Goal: Navigation & Orientation: Find specific page/section

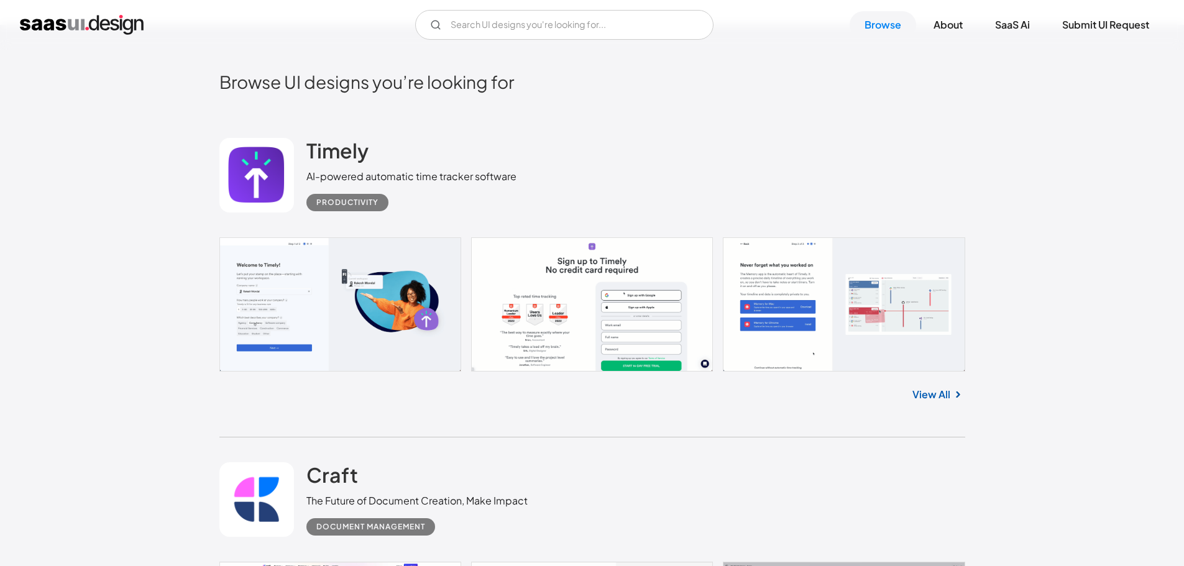
scroll to position [331, 0]
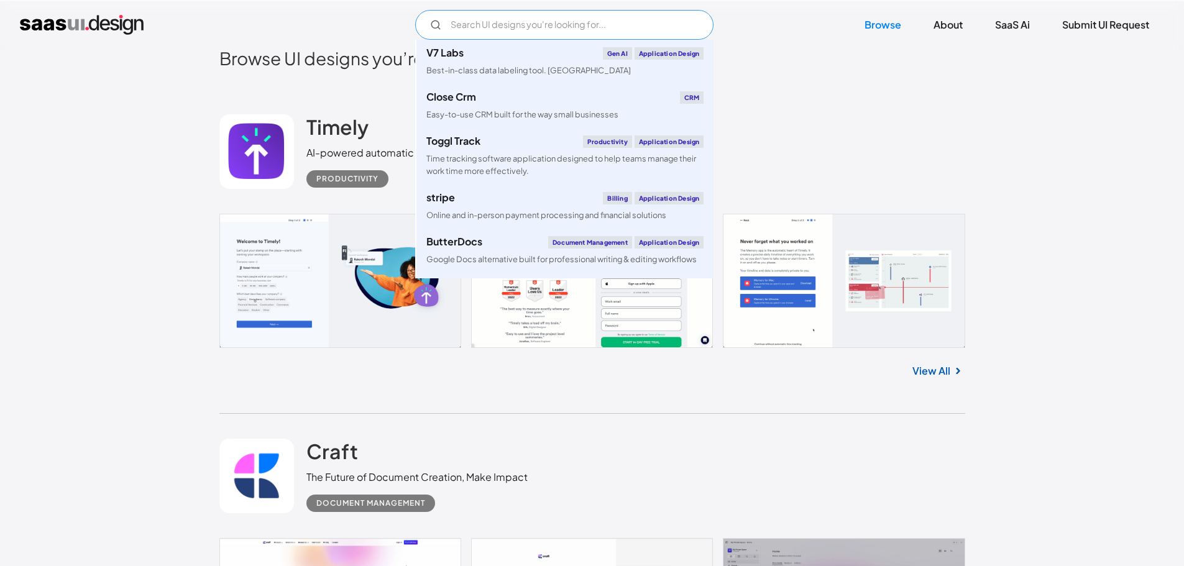
click at [594, 25] on input "Email Form" at bounding box center [564, 25] width 298 height 30
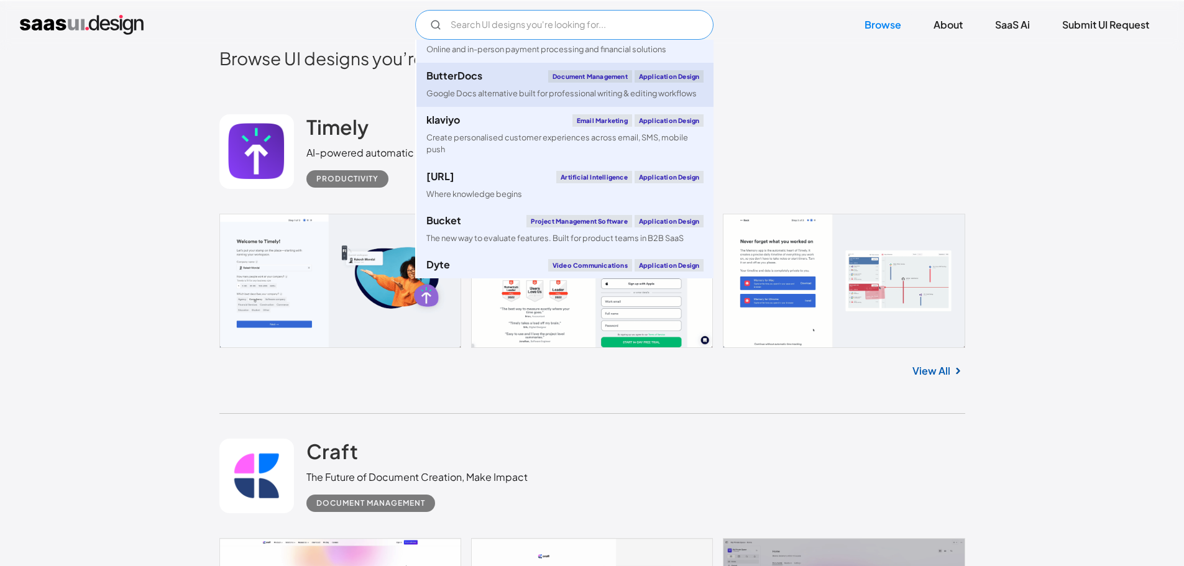
scroll to position [0, 0]
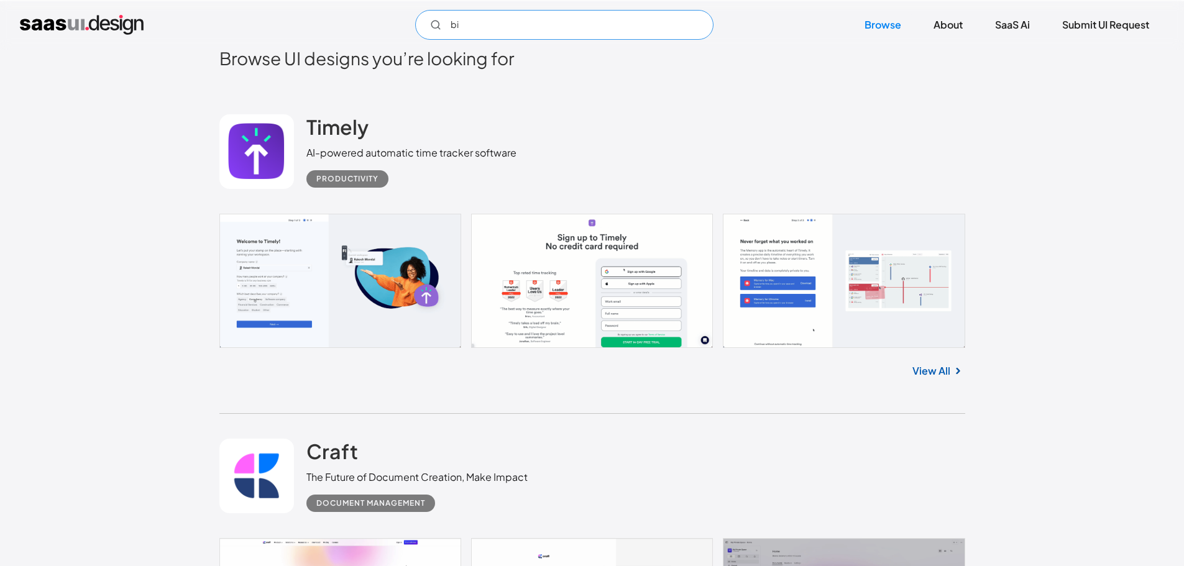
type input "b"
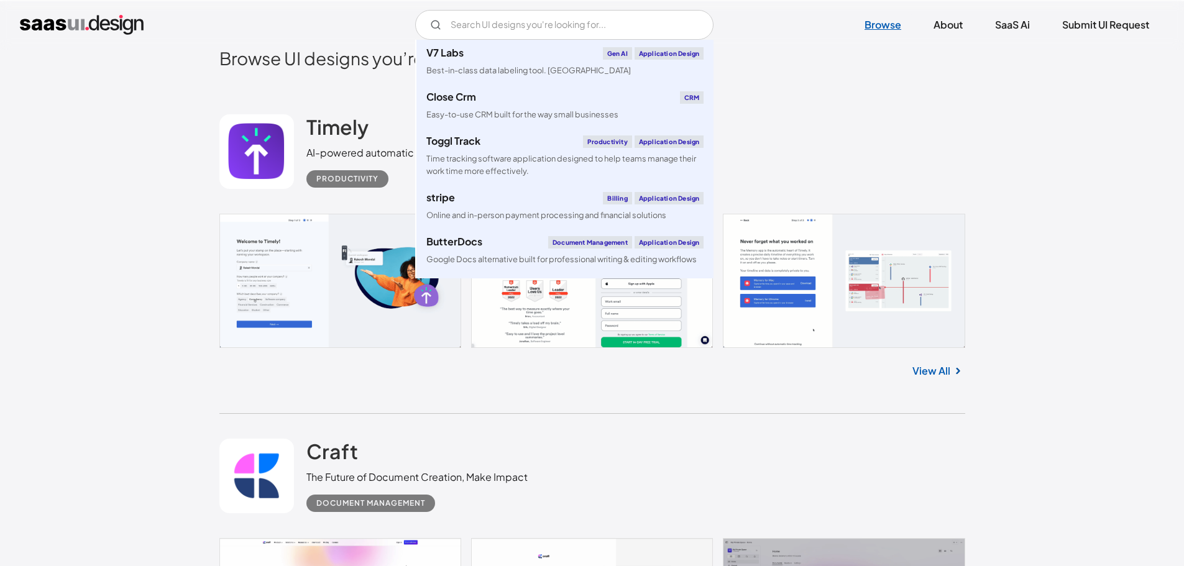
click at [863, 30] on link "Browse" at bounding box center [883, 24] width 67 height 27
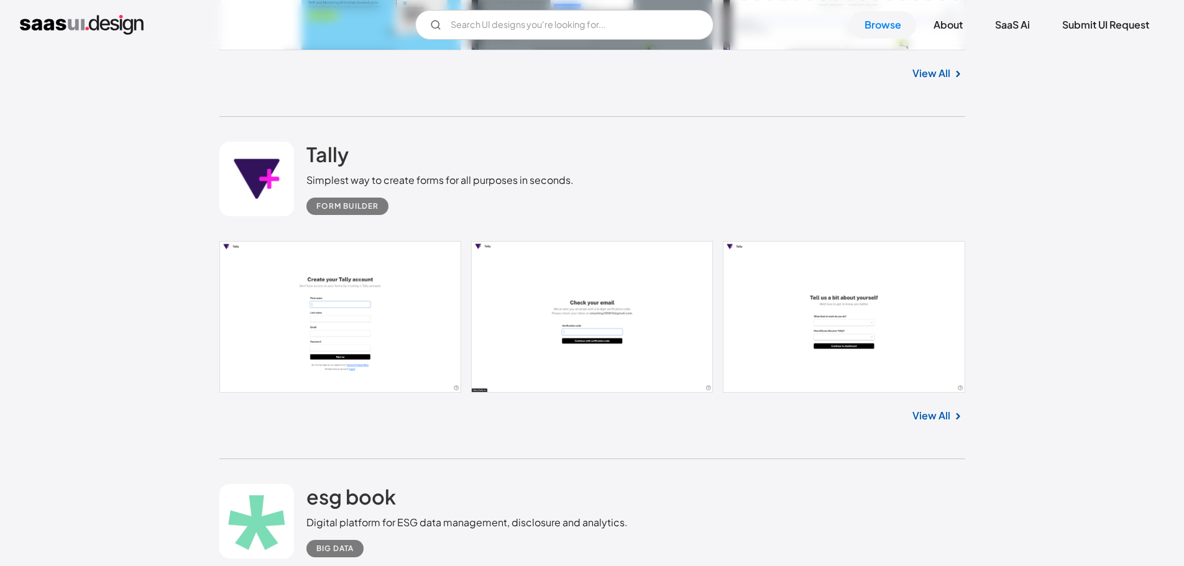
scroll to position [1326, 0]
